Goal: Task Accomplishment & Management: Manage account settings

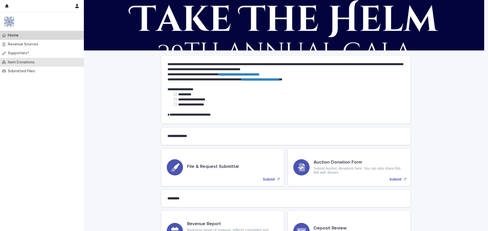
click at [28, 61] on p "Item Donations" at bounding box center [22, 62] width 33 height 5
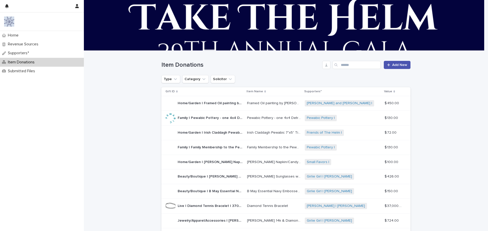
click at [215, 148] on p "Family | Family Membership to the Pewabic Society and a Detroit 4'x4' Skyline T…" at bounding box center [211, 147] width 66 height 5
click at [208, 116] on p "Family | Pewabic Pottery - one 4x4 Detroit tile, one Family level membership | …" at bounding box center [211, 117] width 66 height 5
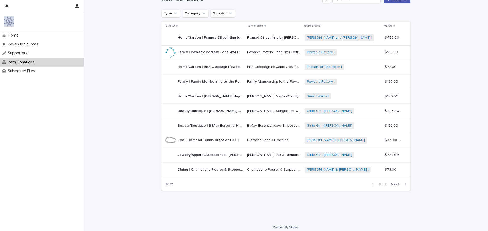
scroll to position [69, 0]
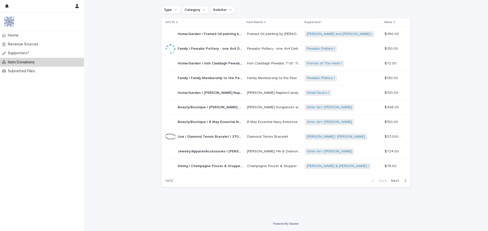
click at [395, 181] on span "Next" at bounding box center [396, 181] width 11 height 4
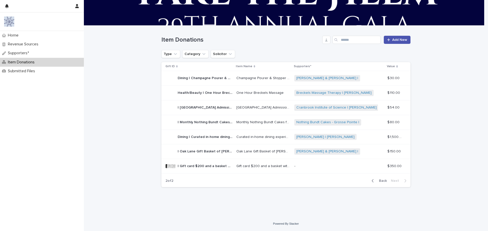
click at [266, 166] on p "Gift card $200 and a basket with [MEDICAL_DATA] Products" at bounding box center [263, 165] width 55 height 5
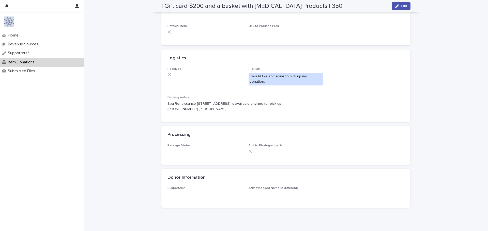
scroll to position [178, 0]
click at [401, 7] on span "Edit" at bounding box center [404, 6] width 6 height 4
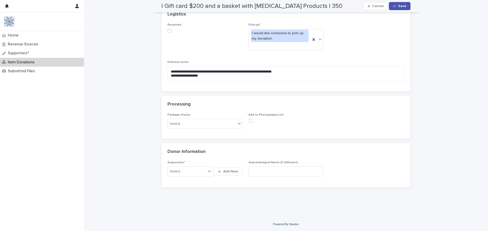
scroll to position [248, 0]
click at [271, 169] on input at bounding box center [285, 171] width 75 height 10
type input "**********"
click at [188, 171] on div "Select..." at bounding box center [187, 171] width 38 height 8
click at [398, 7] on span "Save" at bounding box center [402, 6] width 8 height 4
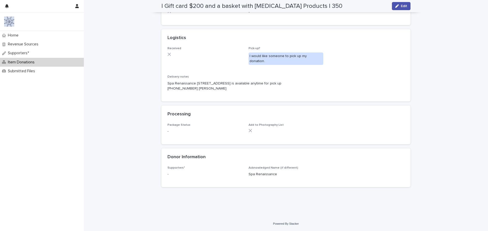
scroll to position [192, 0]
